Goal: Book appointment/travel/reservation

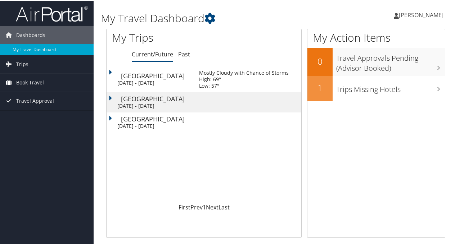
click at [35, 82] on span "Book Travel" at bounding box center [30, 82] width 28 height 18
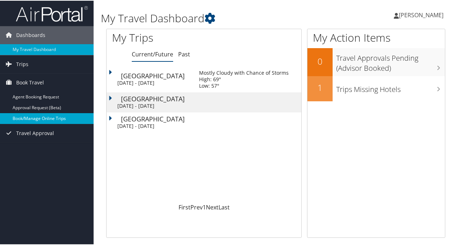
click at [37, 117] on link "Book/Manage Online Trips" at bounding box center [47, 118] width 94 height 11
